Goal: Find specific page/section: Find specific page/section

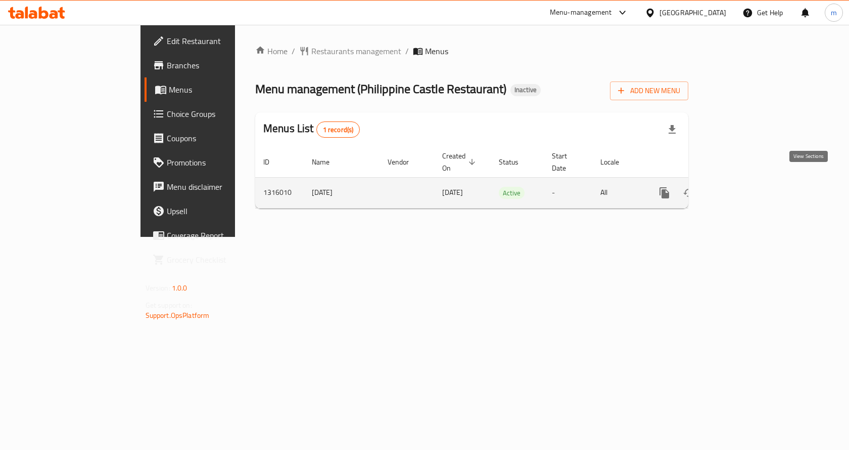
click at [744, 187] on icon "enhanced table" at bounding box center [738, 193] width 12 height 12
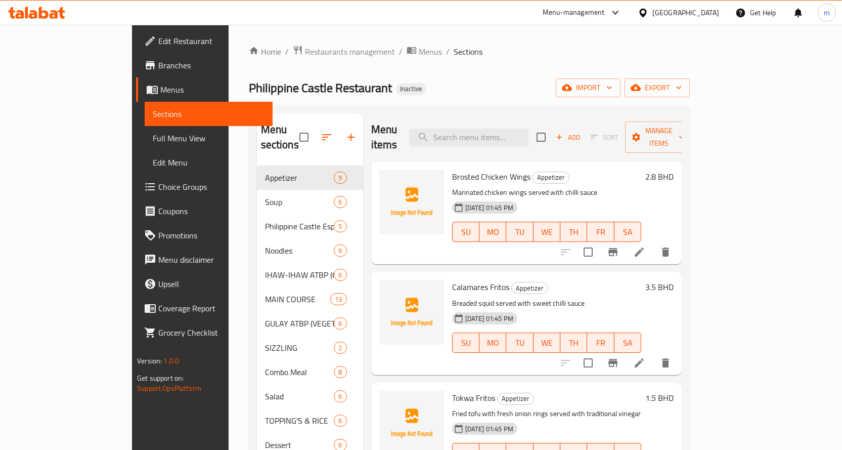
click at [153, 140] on span "Full Menu View" at bounding box center [209, 138] width 112 height 12
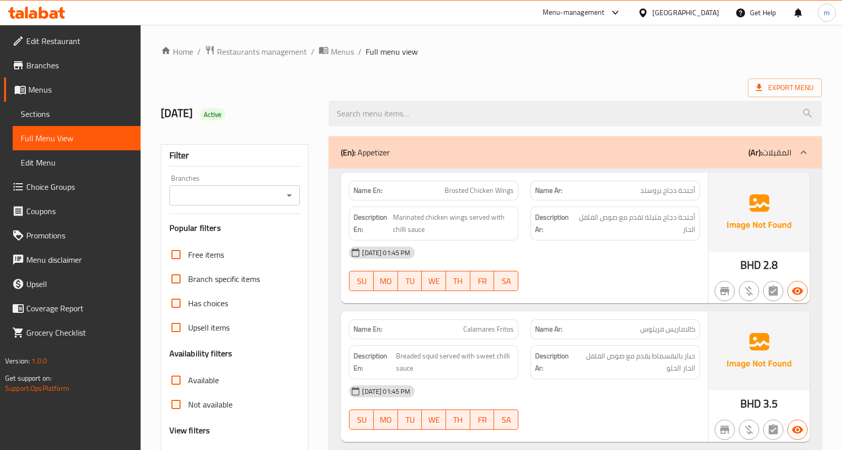
click at [73, 105] on link "Sections" at bounding box center [77, 114] width 128 height 24
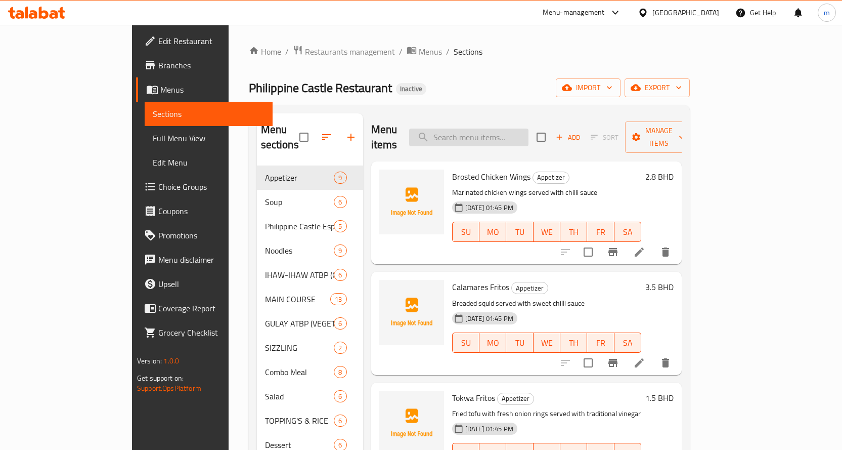
click at [500, 128] on input "search" at bounding box center [468, 137] width 119 height 18
click at [153, 143] on span "Full Menu View" at bounding box center [209, 138] width 112 height 12
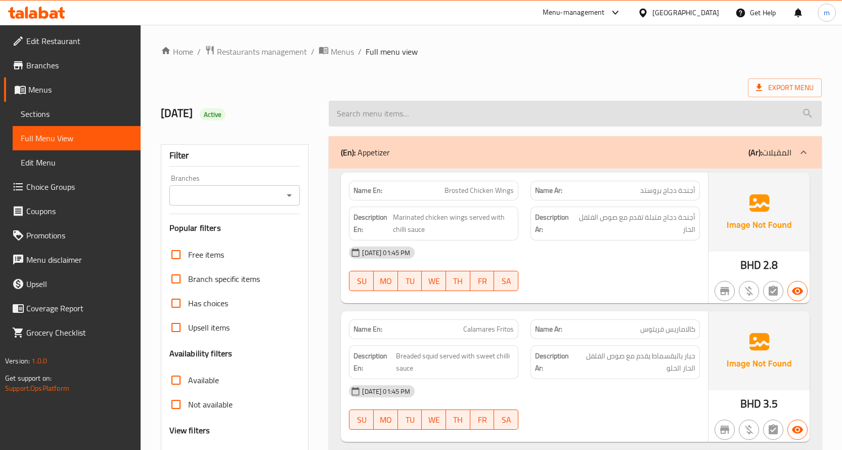
click at [490, 112] on input "search" at bounding box center [575, 114] width 493 height 26
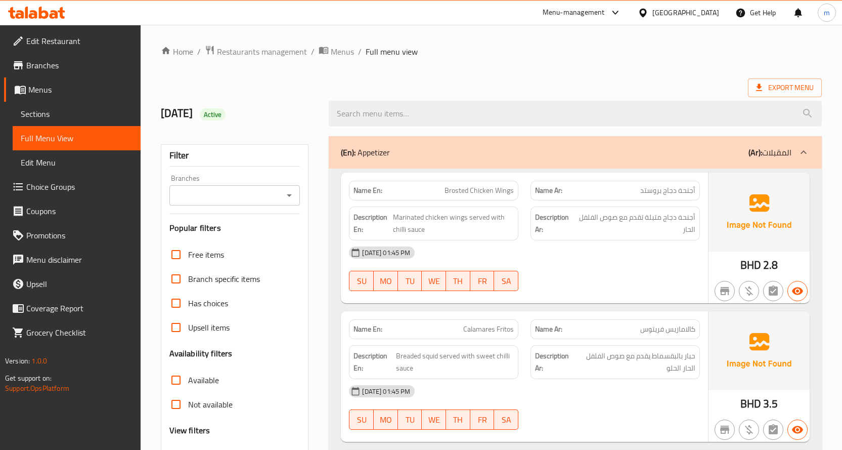
click at [709, 13] on div "[GEOGRAPHIC_DATA]" at bounding box center [685, 12] width 67 height 11
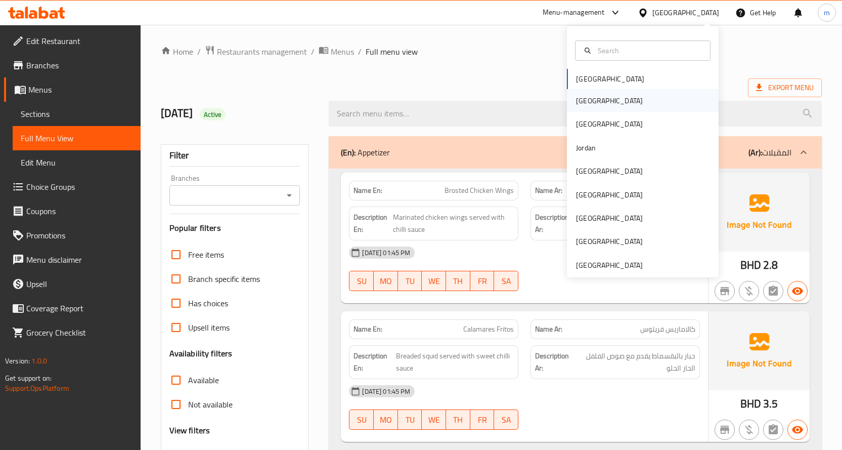
click at [582, 106] on div "[GEOGRAPHIC_DATA]" at bounding box center [609, 100] width 67 height 11
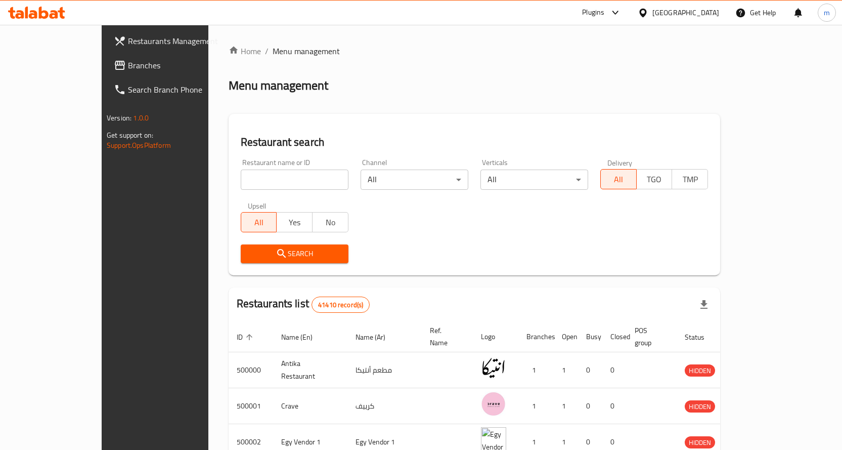
click at [128, 66] on span "Branches" at bounding box center [181, 65] width 106 height 12
